Goal: Find contact information: Find contact information

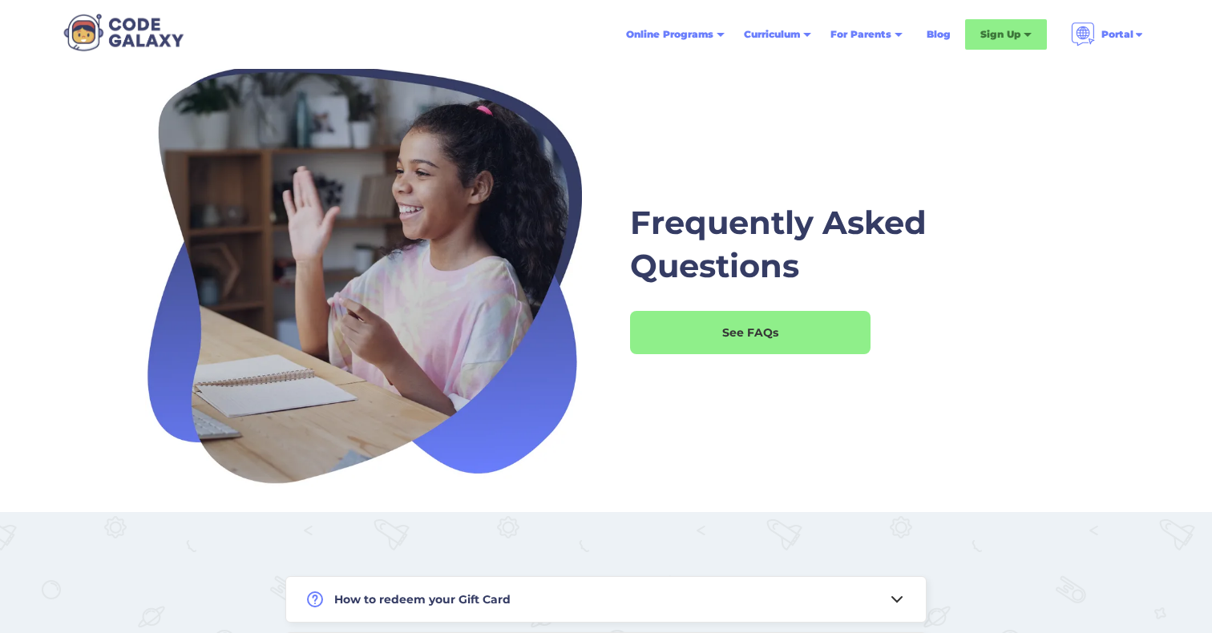
scroll to position [20, 0]
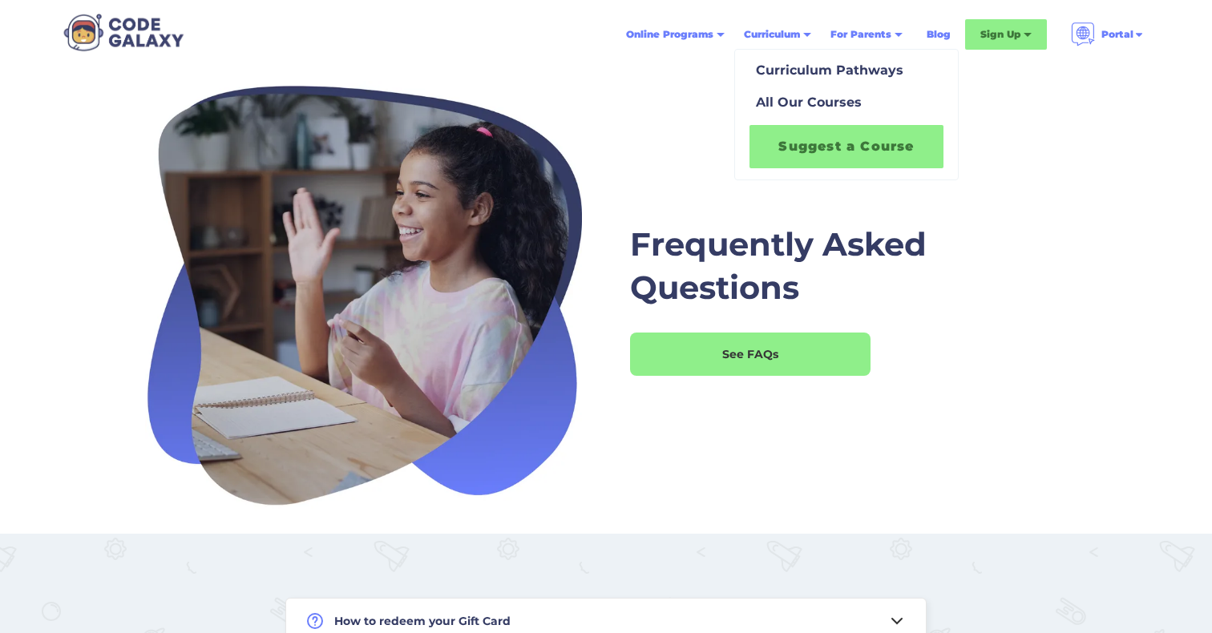
drag, startPoint x: 833, startPoint y: 108, endPoint x: 833, endPoint y: 132, distance: 24.0
click at [833, 109] on div "All Our Courses" at bounding box center [805, 102] width 112 height 19
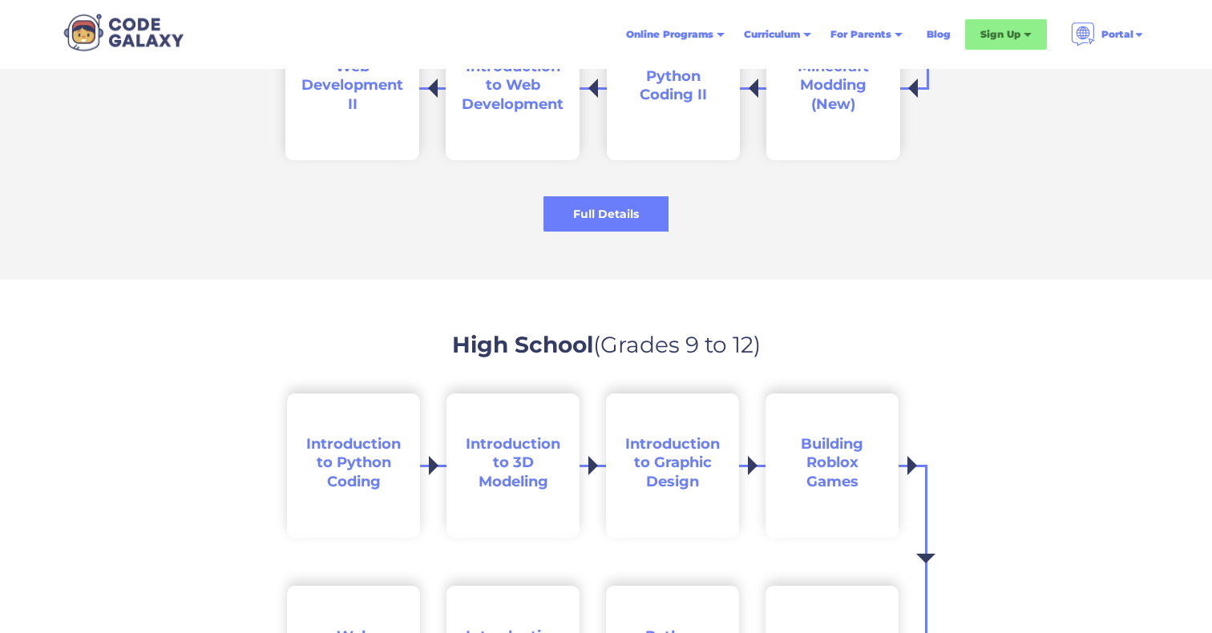
scroll to position [2359, 0]
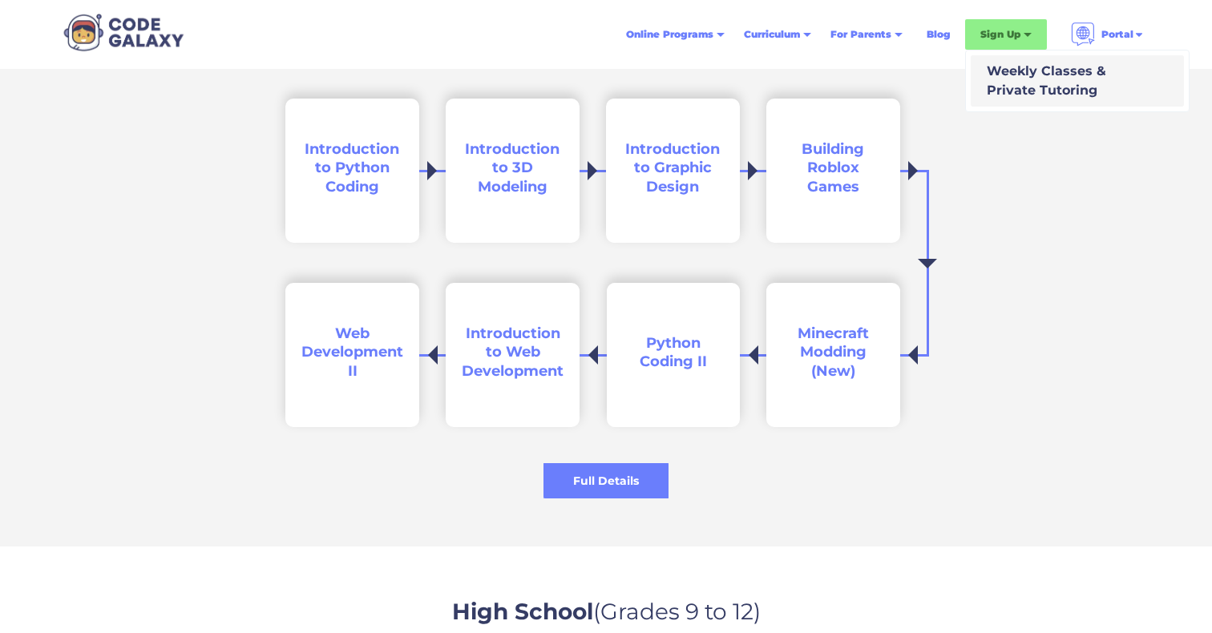
click at [1043, 78] on div "Weekly Classes & Private Tutoring" at bounding box center [1043, 81] width 126 height 38
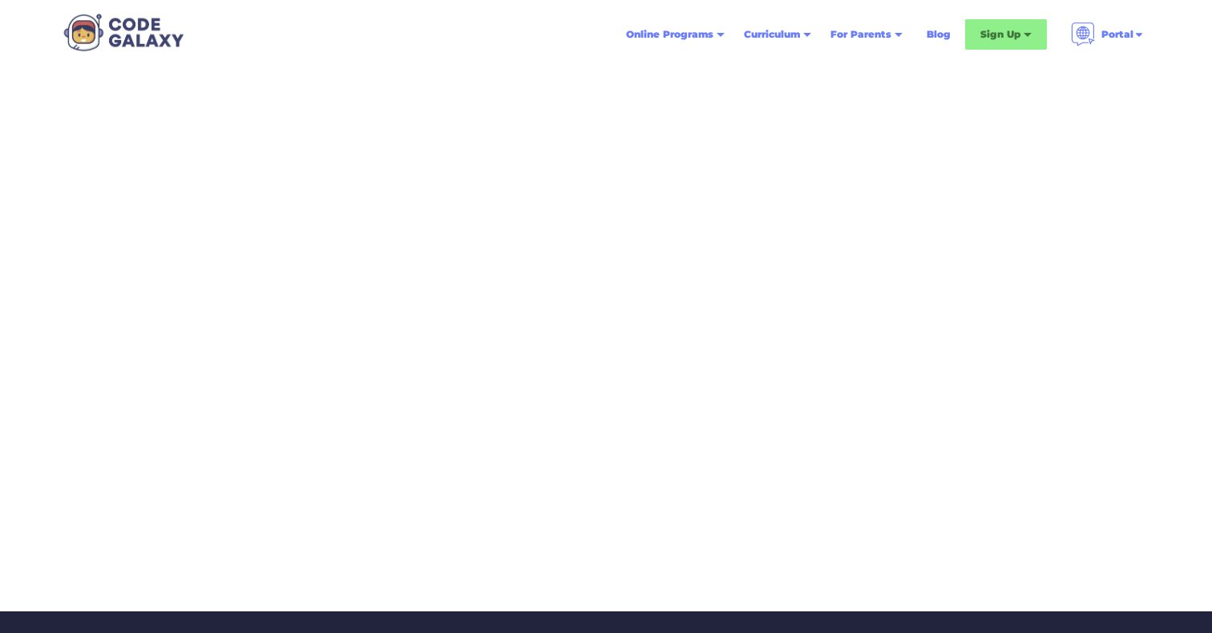
scroll to position [202, 0]
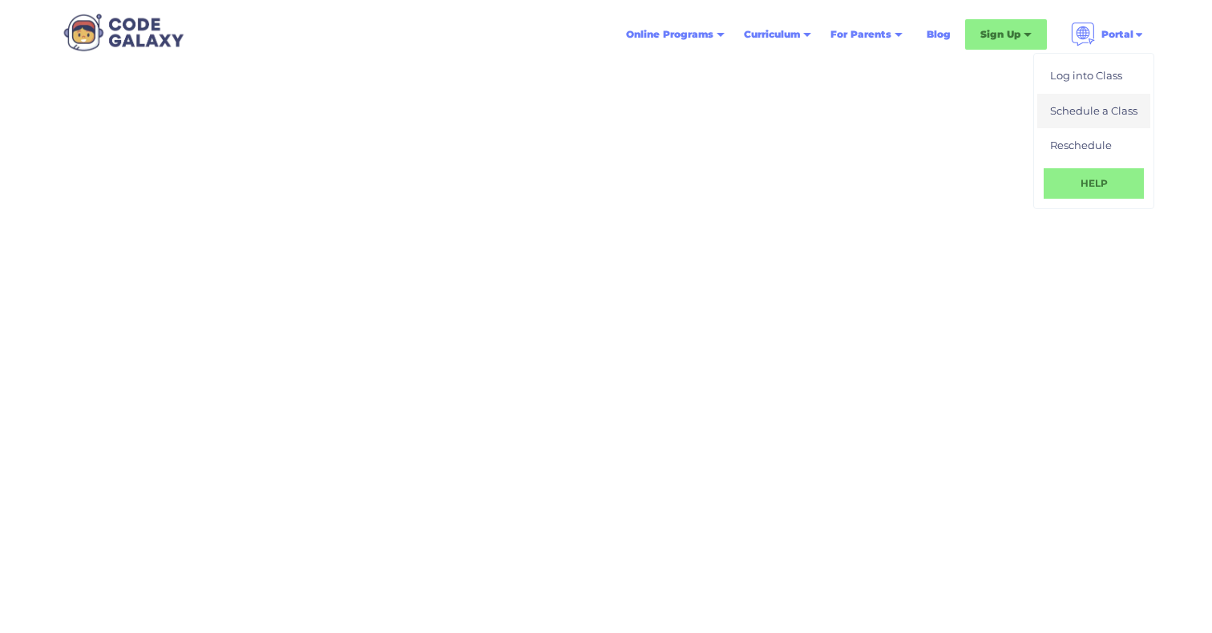
click at [1101, 111] on div "Schedule a Class" at bounding box center [1093, 111] width 87 height 16
click at [1138, 31] on img at bounding box center [1138, 34] width 11 height 11
click at [1100, 88] on link "Log into Class" at bounding box center [1093, 76] width 113 height 35
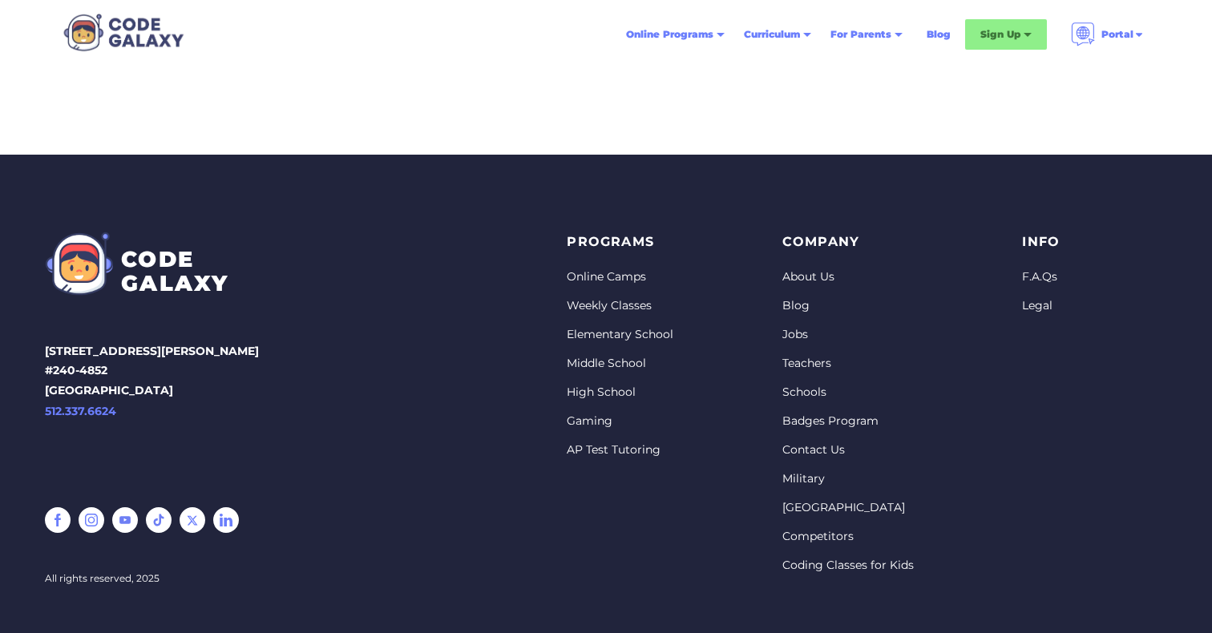
scroll to position [704, 0]
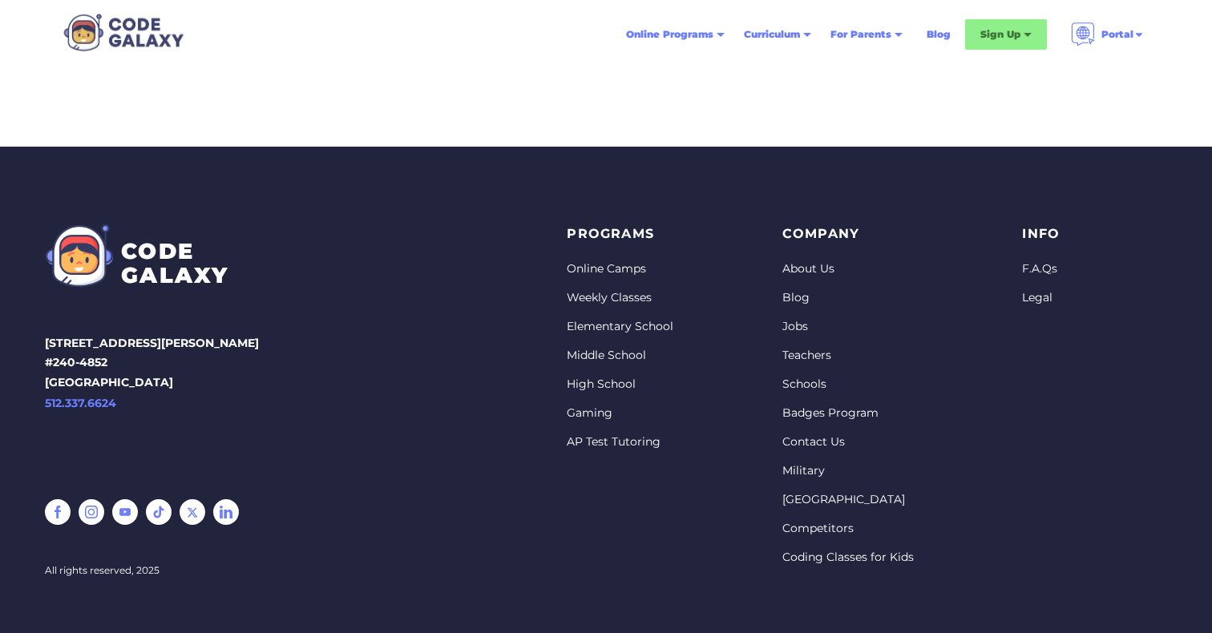
click at [603, 389] on link "High School" at bounding box center [620, 385] width 107 height 16
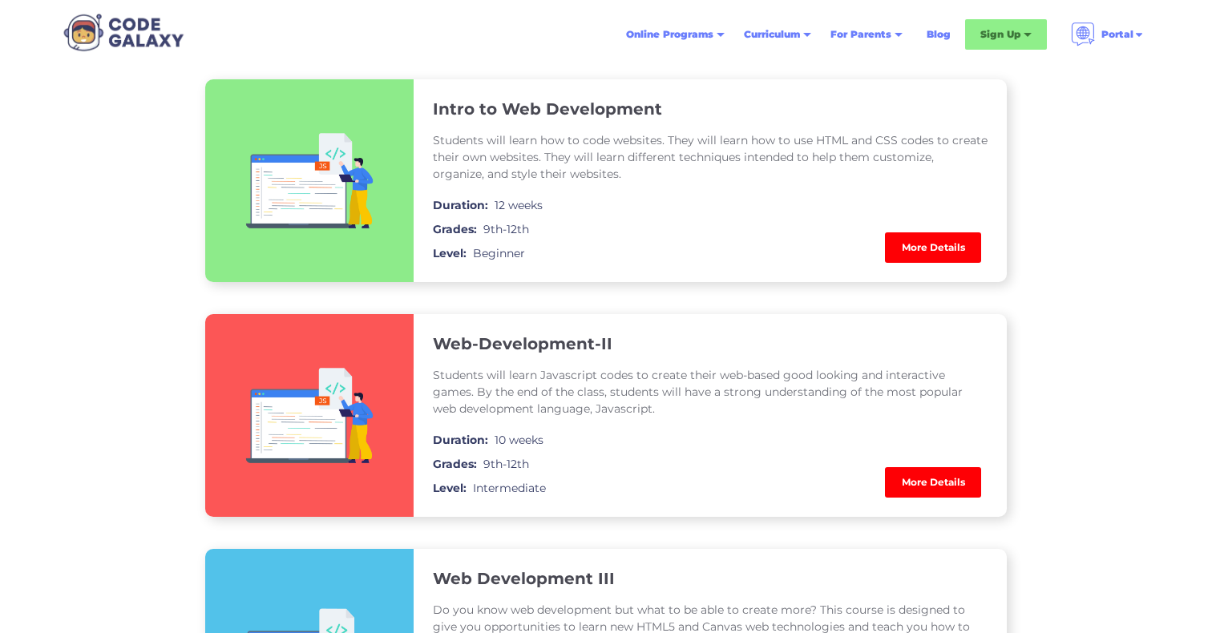
scroll to position [952, 0]
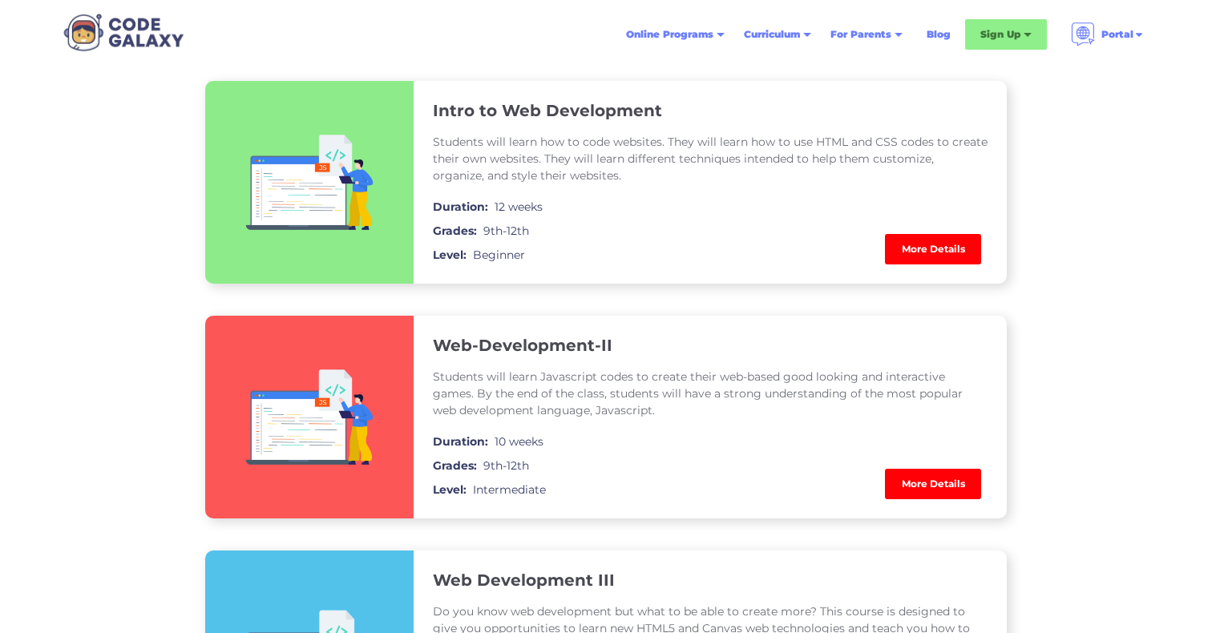
click at [949, 247] on link "More Details" at bounding box center [933, 249] width 96 height 30
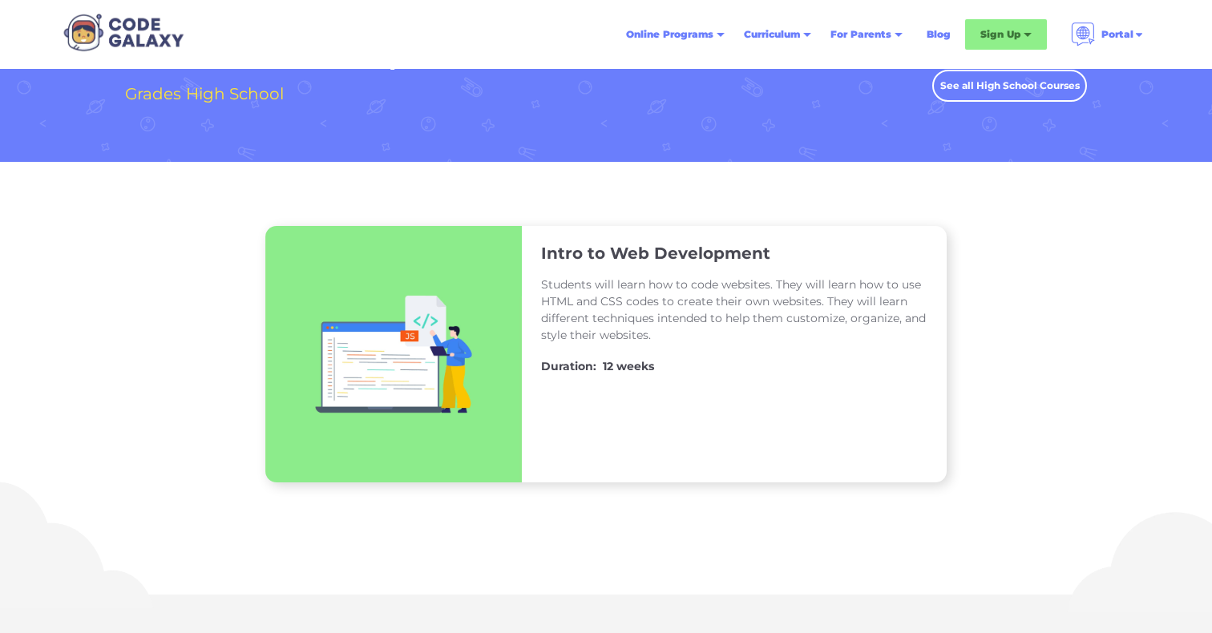
scroll to position [114, 0]
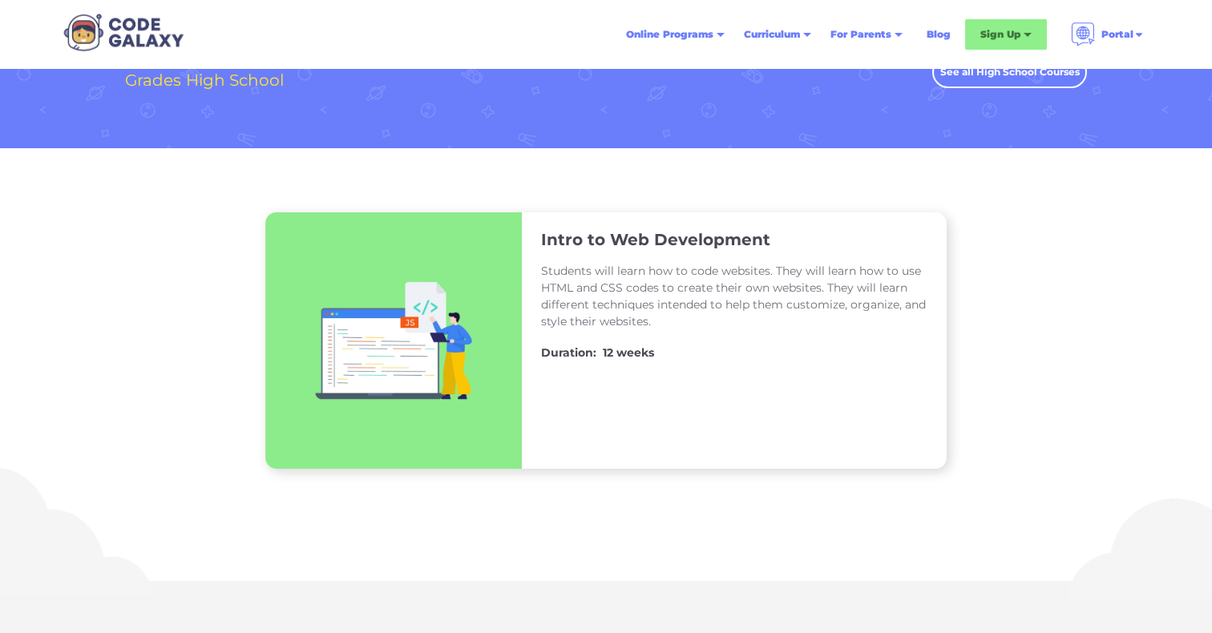
drag, startPoint x: 625, startPoint y: 353, endPoint x: 641, endPoint y: 351, distance: 16.1
click at [628, 353] on h4 "12 weeks" at bounding box center [628, 352] width 51 height 19
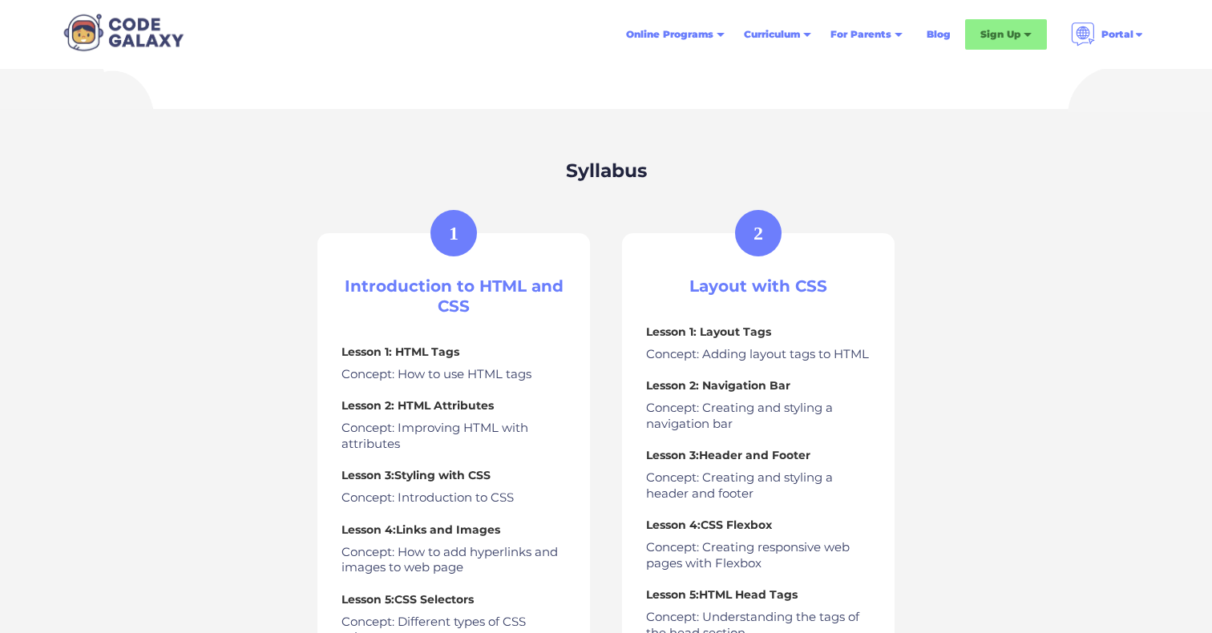
scroll to position [587, 0]
click at [768, 242] on div "2" at bounding box center [758, 231] width 46 height 46
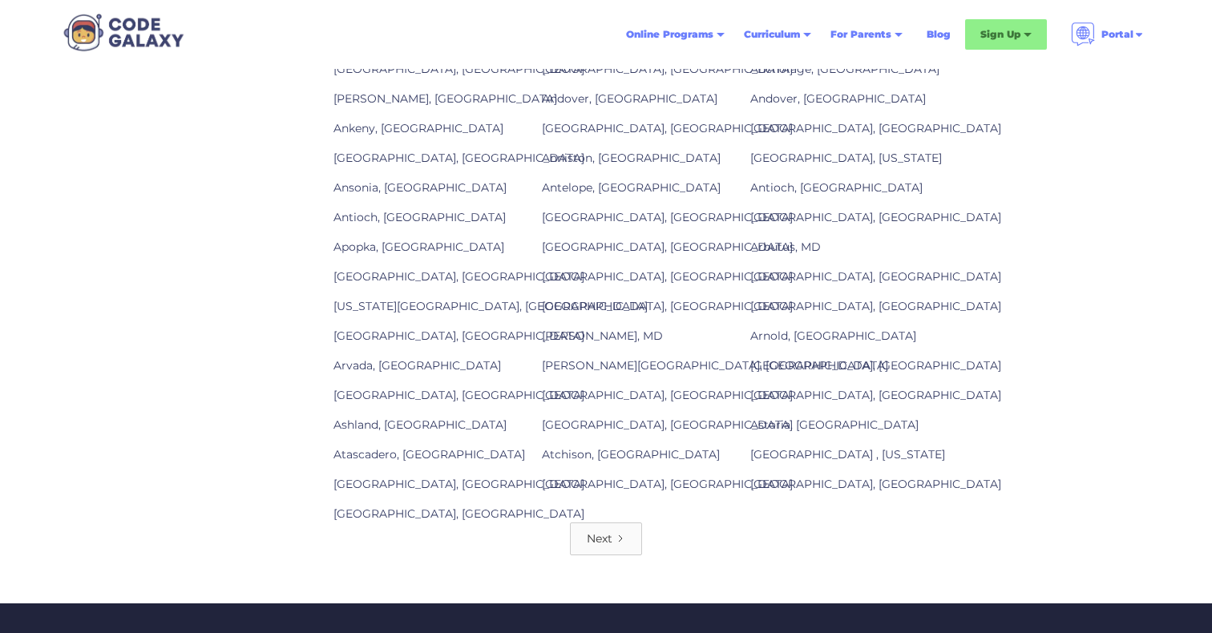
scroll to position [2097, 0]
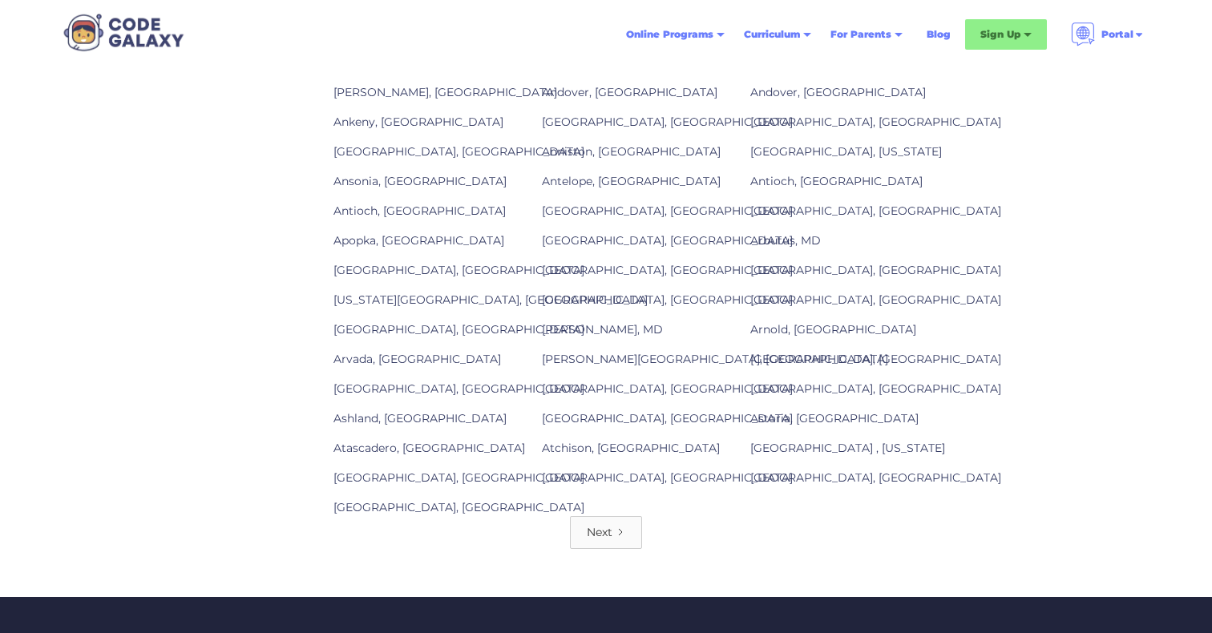
click at [618, 528] on link "Next" at bounding box center [606, 532] width 72 height 33
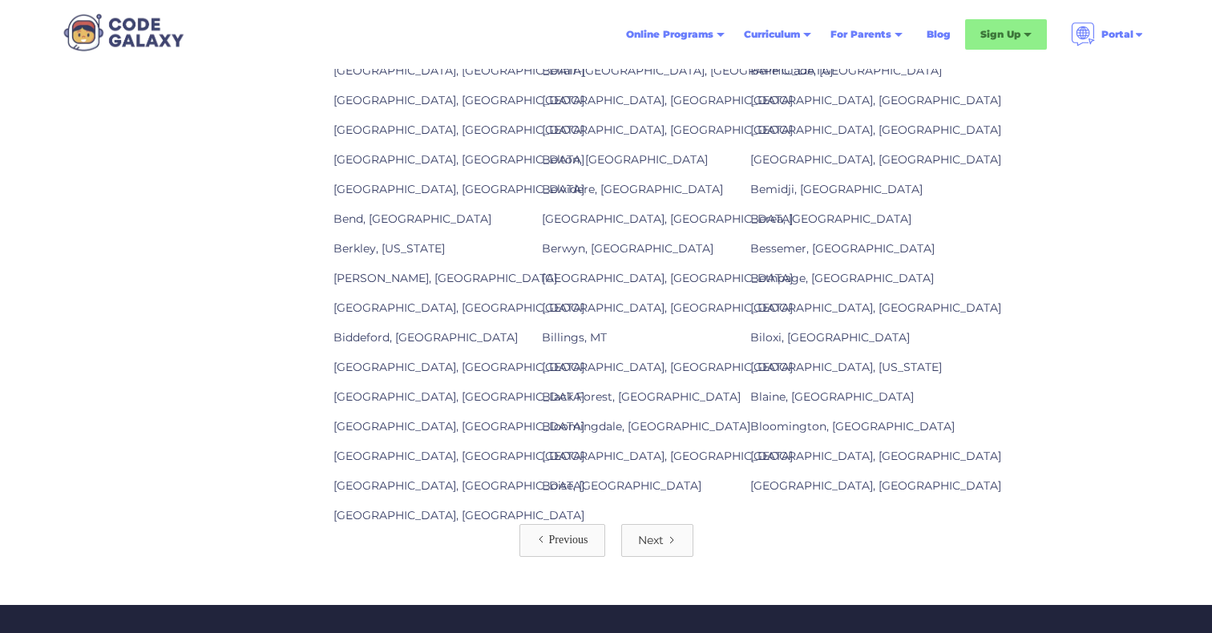
scroll to position [2152, 0]
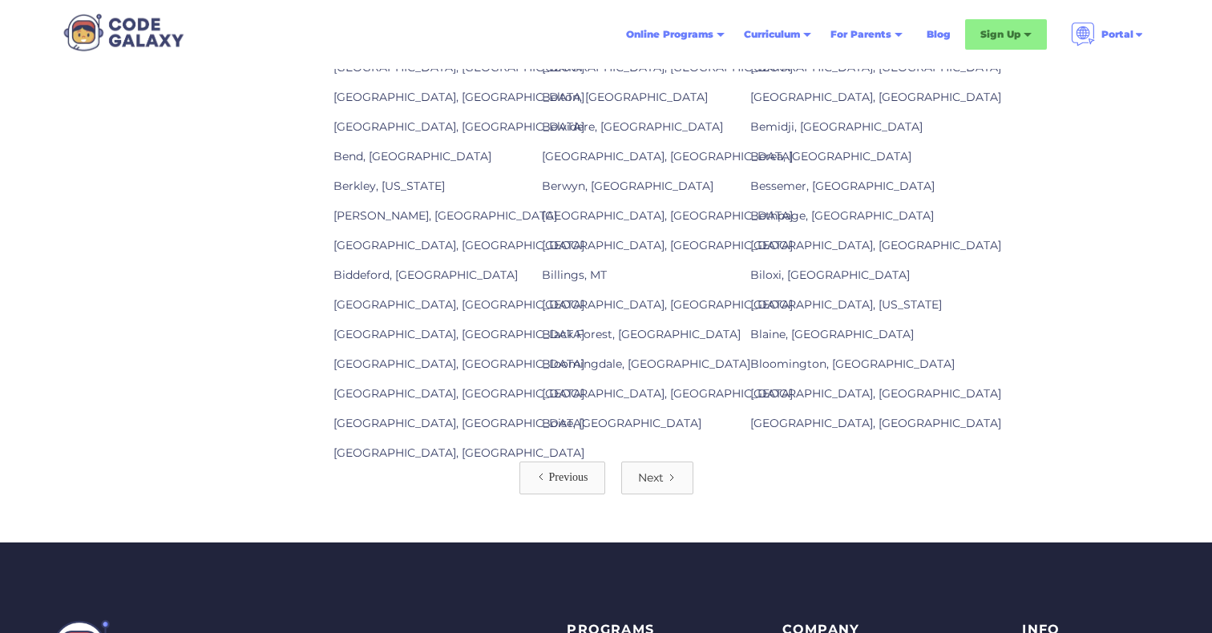
click at [667, 473] on icon "Next Page" at bounding box center [672, 478] width 10 height 10
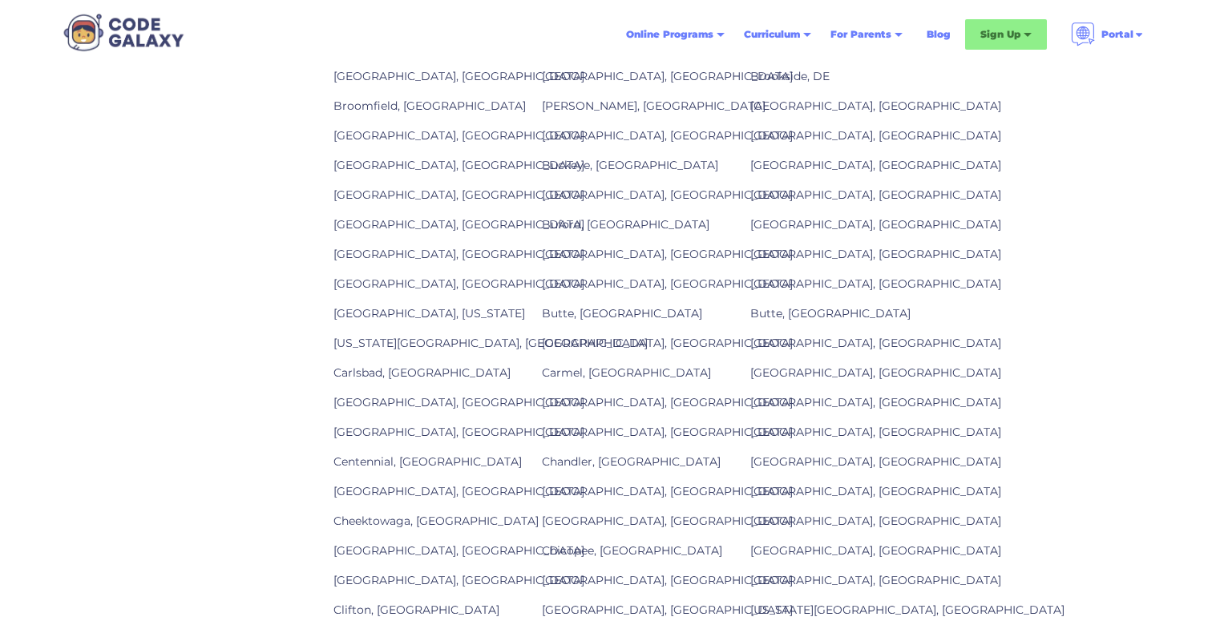
scroll to position [1880, 0]
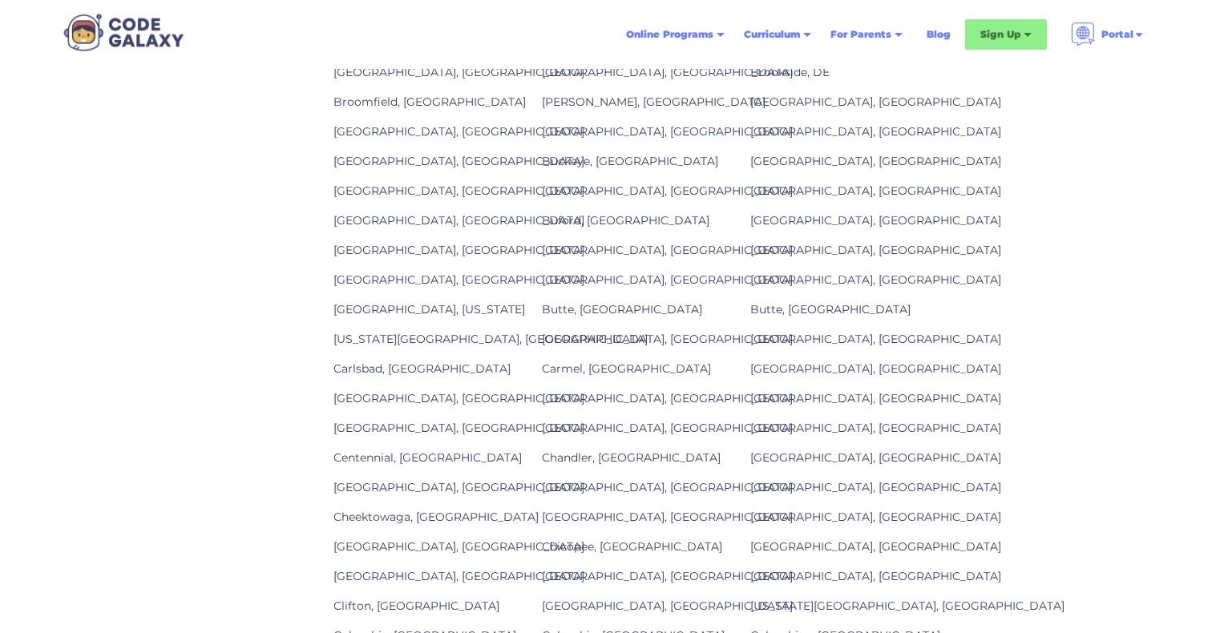
click at [583, 539] on link "Chicopee, MA" at bounding box center [632, 546] width 180 height 14
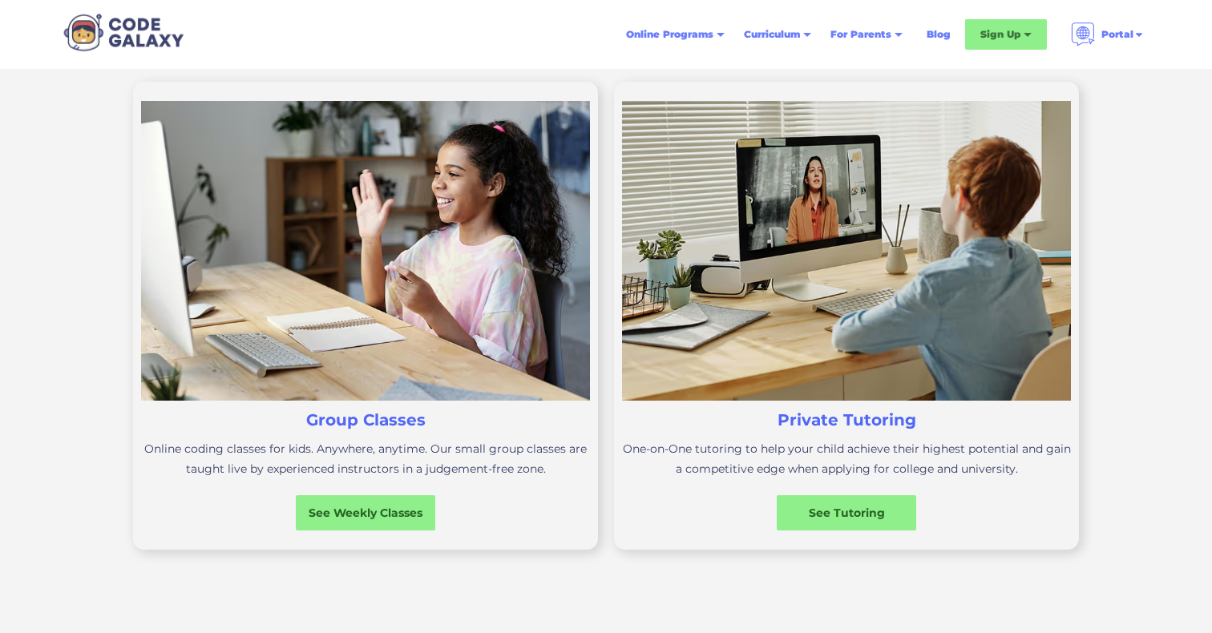
scroll to position [491, 0]
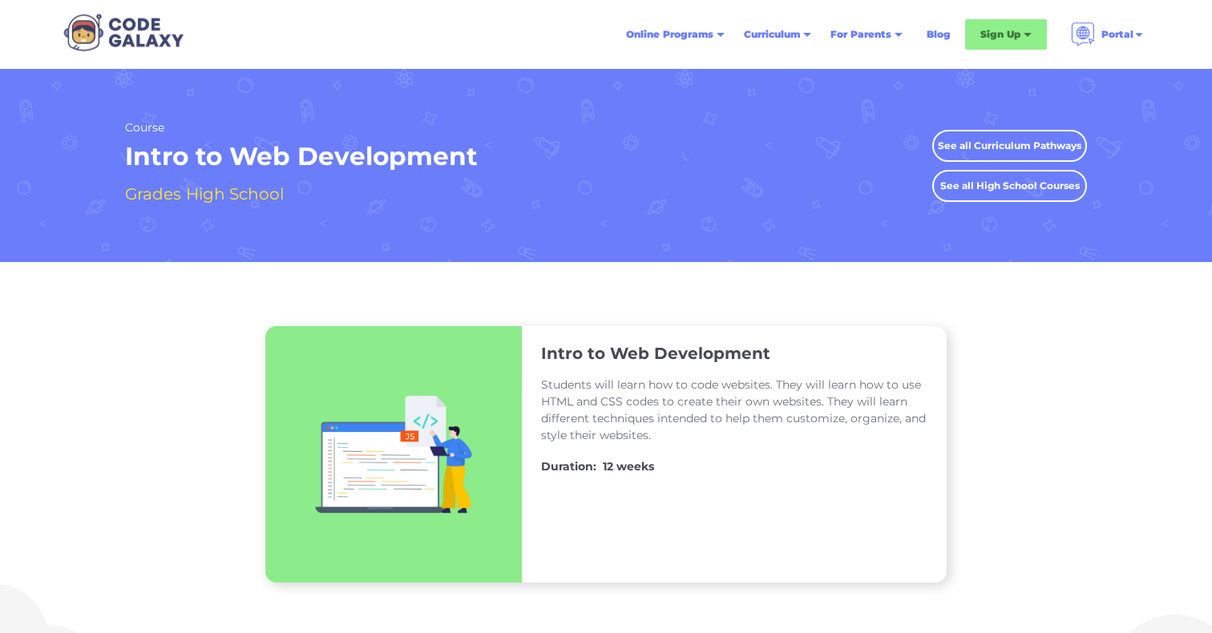
click at [940, 31] on link "Blog" at bounding box center [938, 34] width 43 height 29
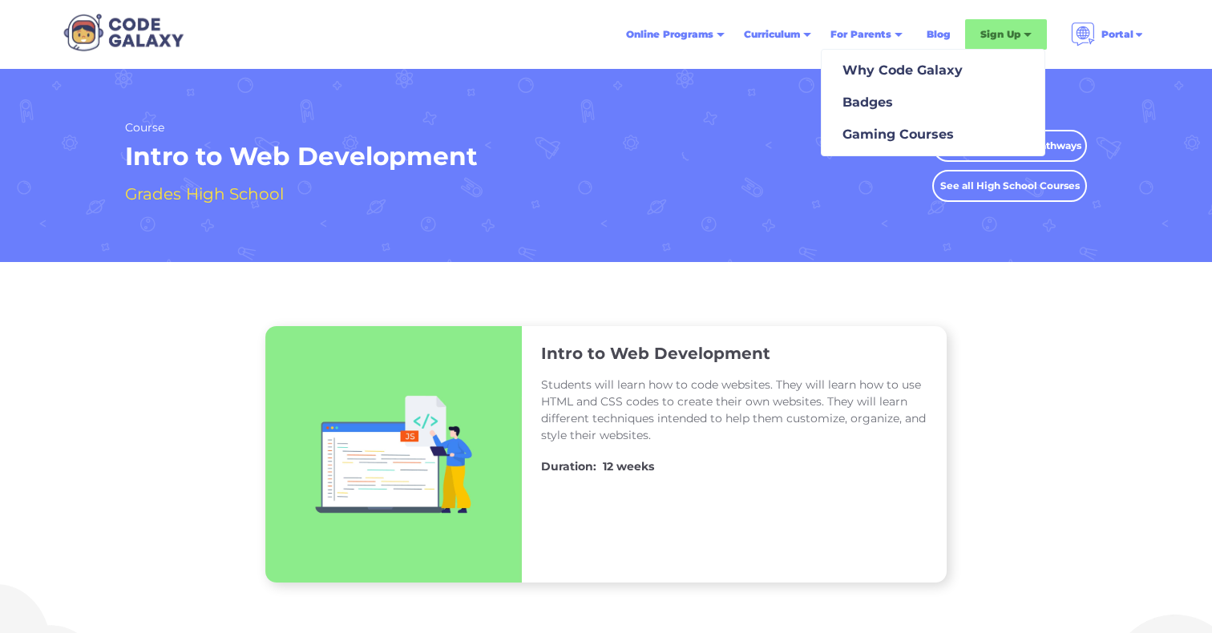
click at [898, 33] on div at bounding box center [898, 37] width 8 height 8
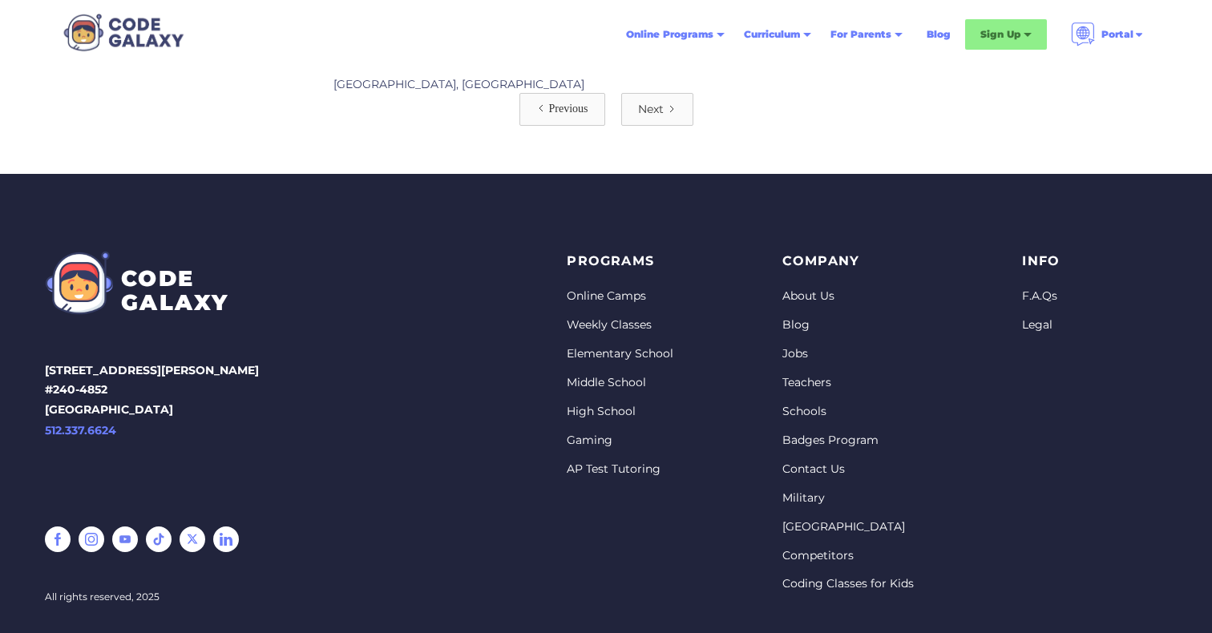
scroll to position [2556, 0]
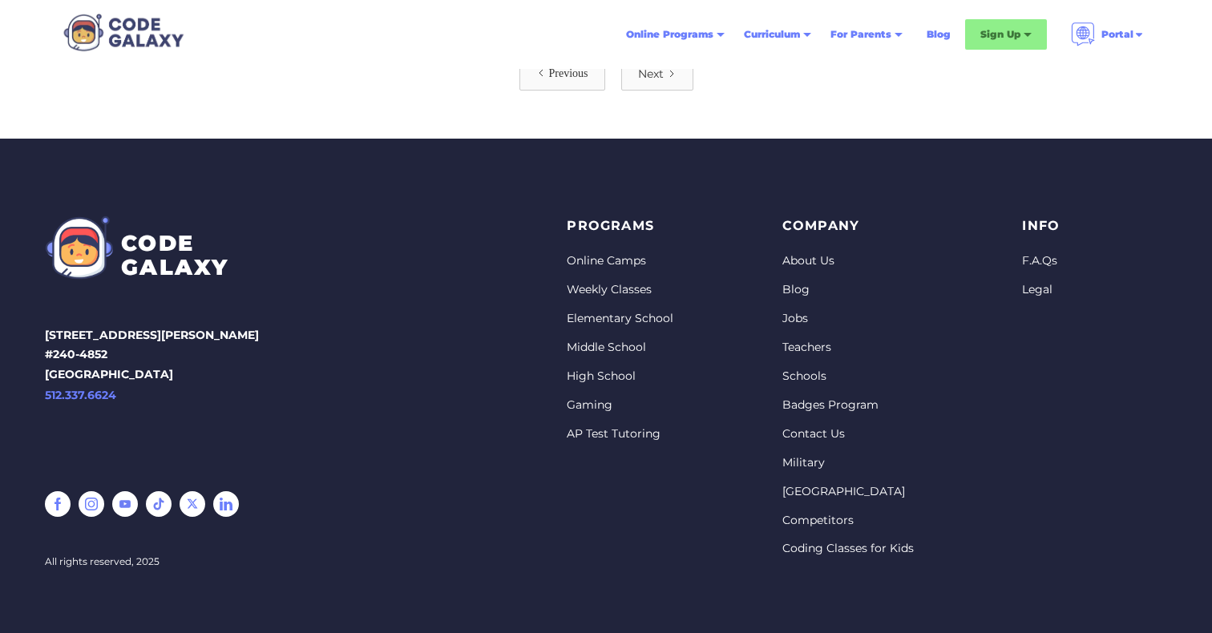
click at [820, 426] on link "Contact Us" at bounding box center [847, 434] width 131 height 16
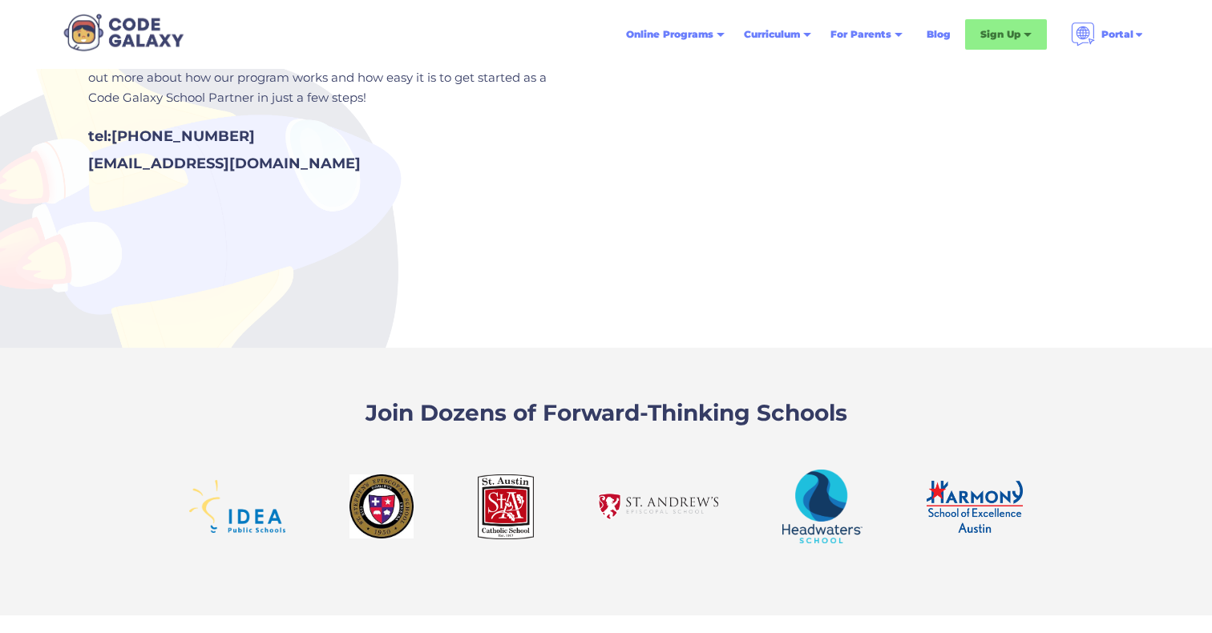
scroll to position [260, 0]
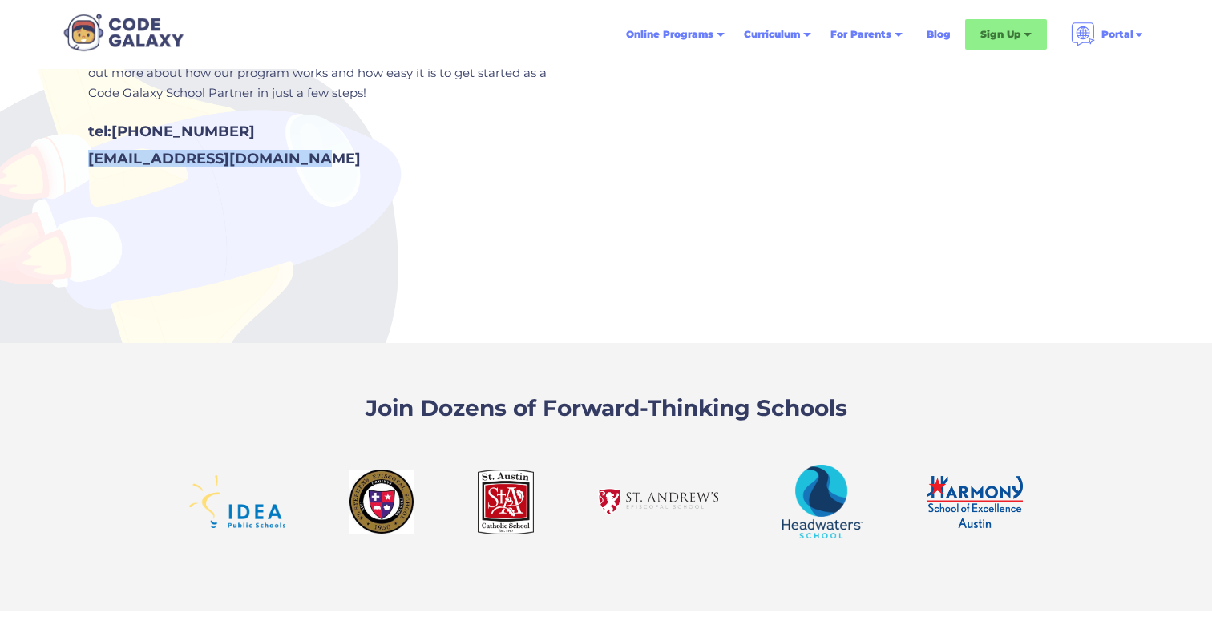
drag, startPoint x: 82, startPoint y: 159, endPoint x: 326, endPoint y: 154, distance: 244.5
click at [326, 155] on div "Contact Us Want to give your students & your school a competitive edge? Contact…" at bounding box center [333, 105] width 545 height 251
copy div "[EMAIL_ADDRESS][DOMAIN_NAME]"
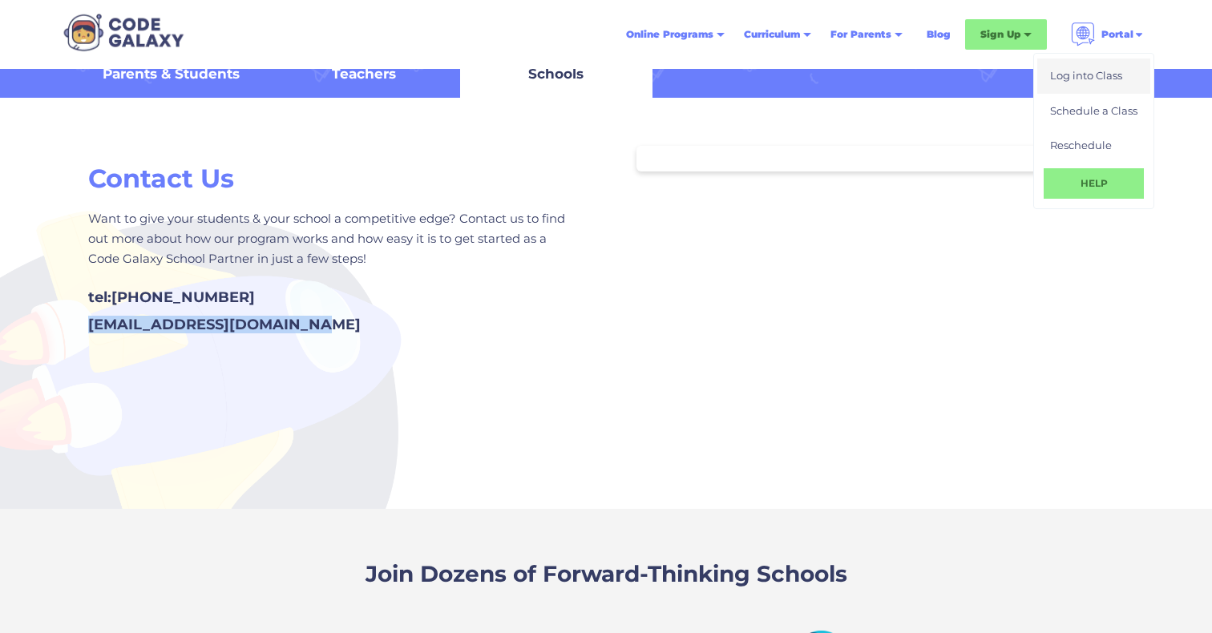
scroll to position [0, 0]
